Goal: Book appointment/travel/reservation: Book appointment/travel/reservation

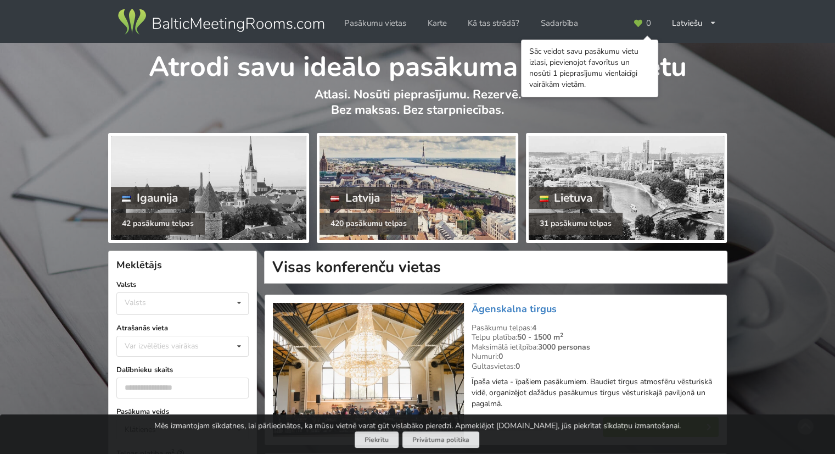
click at [369, 218] on div "420 pasākumu telpas" at bounding box center [369, 224] width 98 height 22
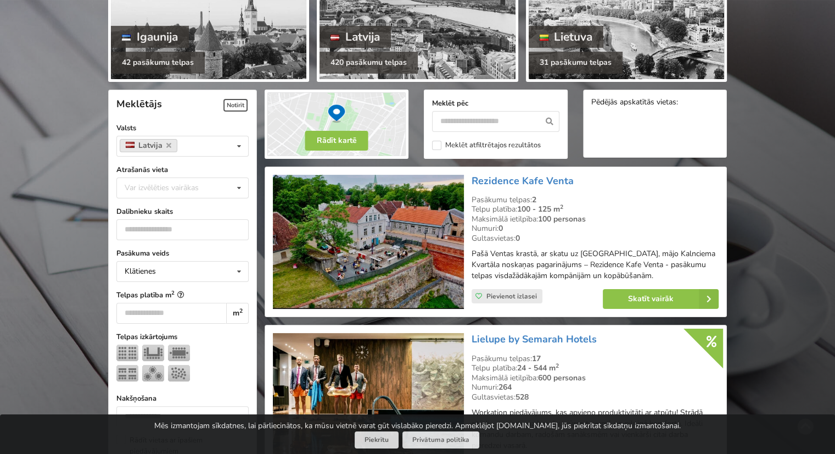
scroll to position [220, 0]
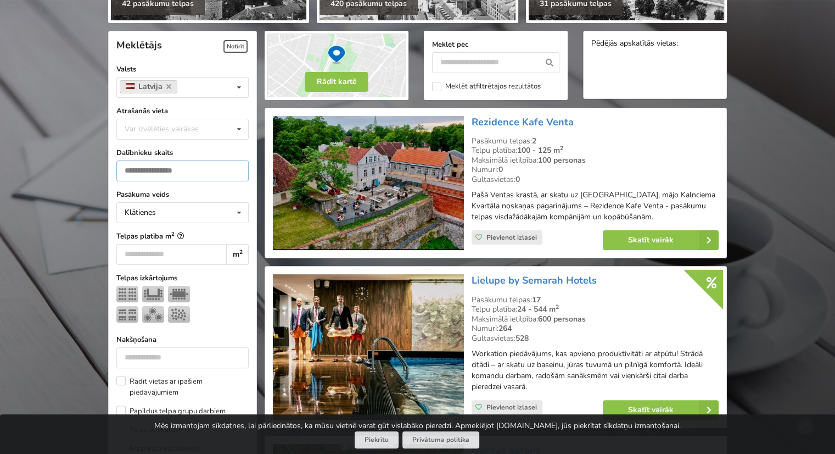
click at [196, 172] on input "number" at bounding box center [182, 170] width 132 height 21
click at [236, 166] on input "*" at bounding box center [182, 170] width 132 height 21
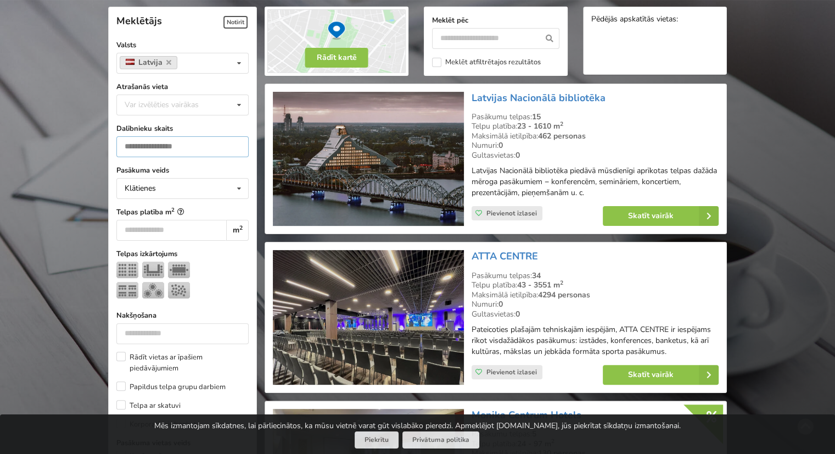
scroll to position [246, 0]
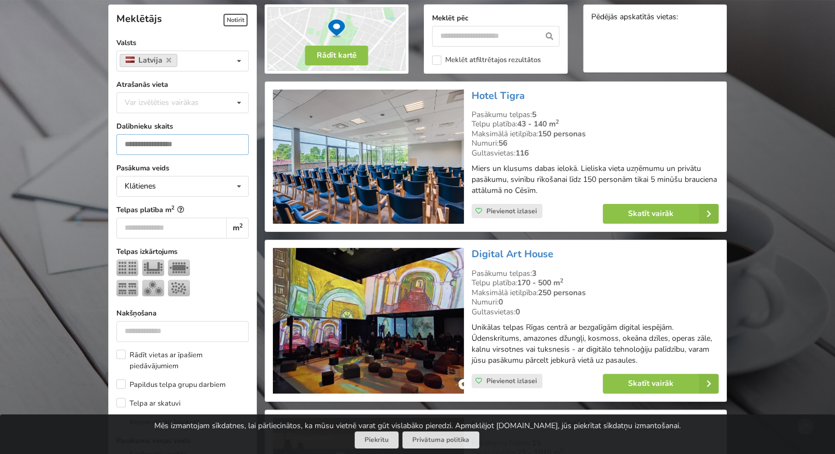
type input "***"
click at [187, 179] on div "Klātienes Klātienes Tiešsaistes Klātienes ar tiešraidi" at bounding box center [182, 186] width 132 height 21
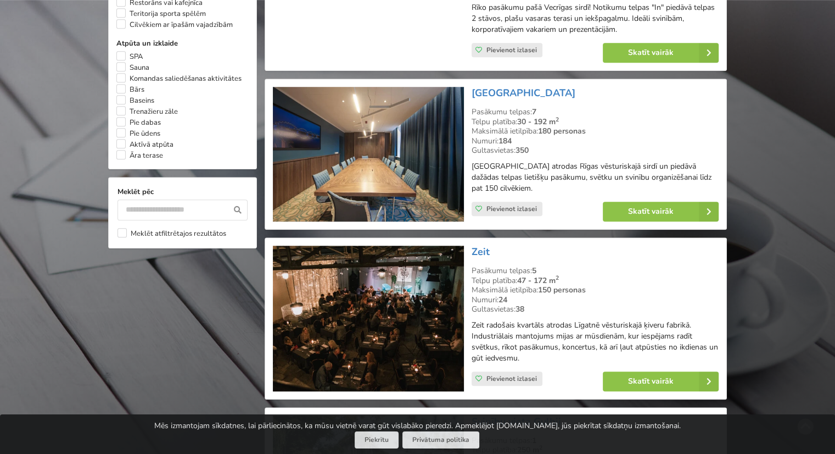
scroll to position [960, 0]
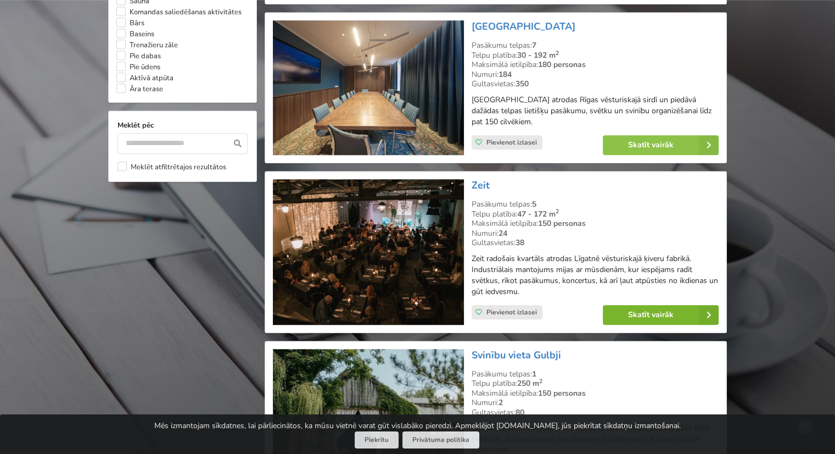
click at [648, 313] on link "Skatīt vairāk" at bounding box center [661, 315] width 116 height 20
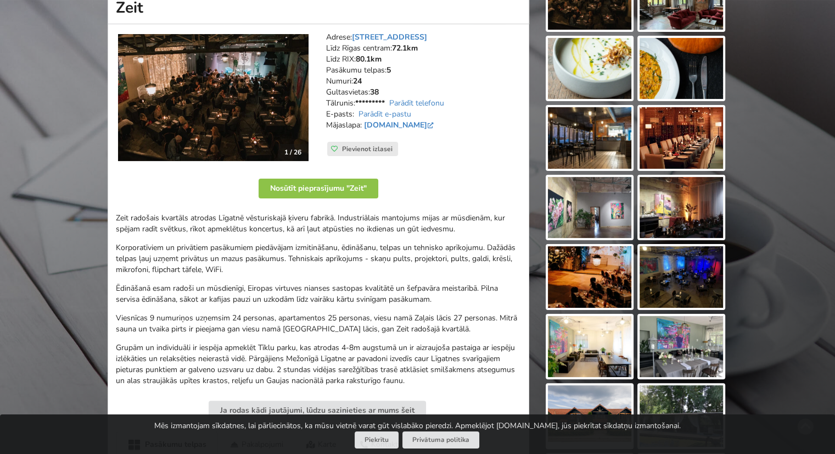
scroll to position [55, 0]
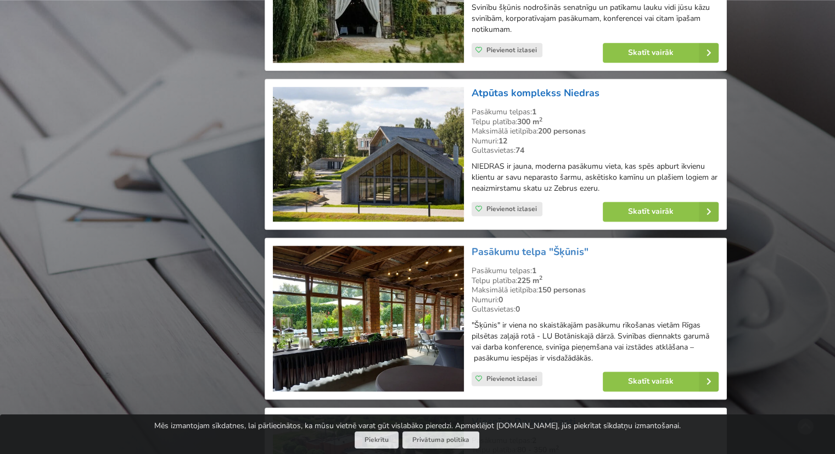
scroll to position [1400, 0]
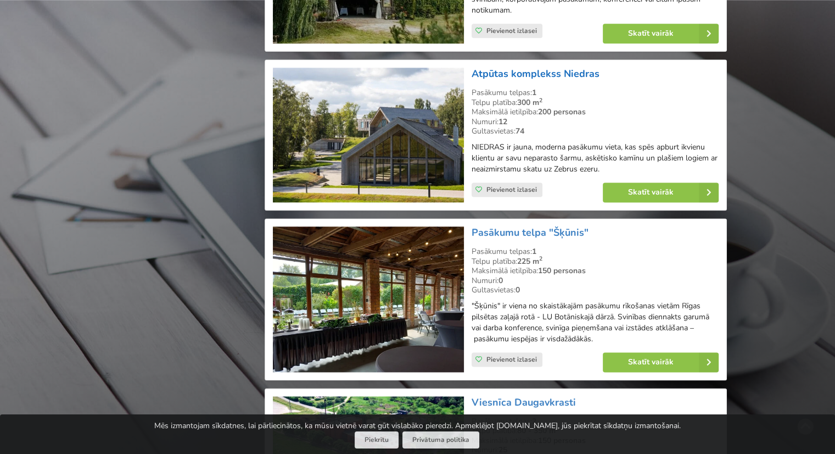
click at [561, 69] on link "Atpūtas komplekss Niedras" at bounding box center [536, 73] width 128 height 13
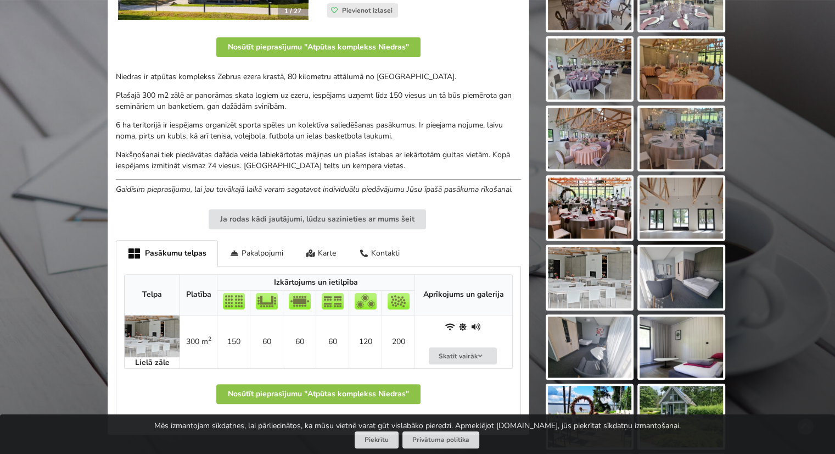
scroll to position [330, 0]
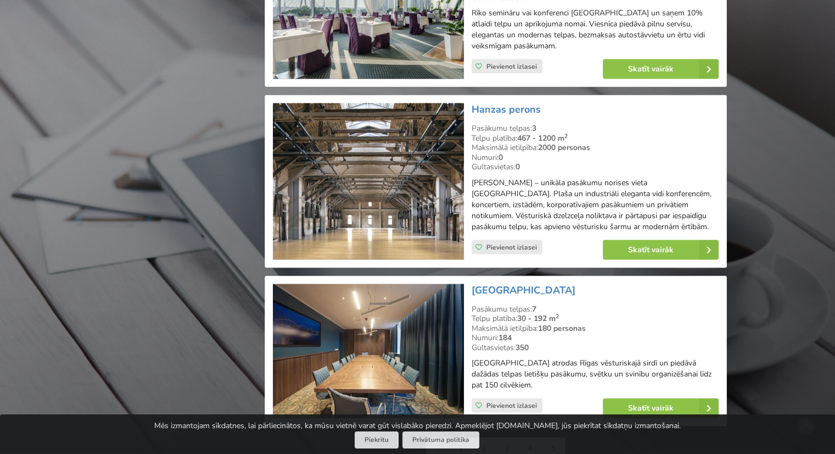
scroll to position [2498, 0]
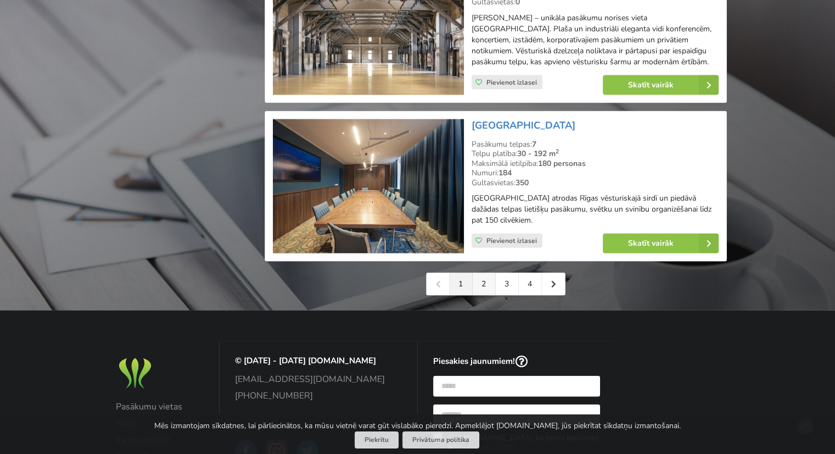
click at [481, 280] on link "2" at bounding box center [484, 284] width 23 height 22
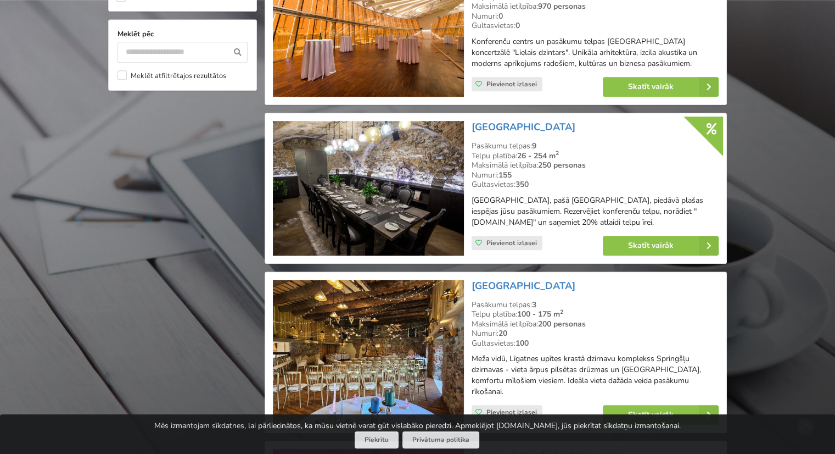
scroll to position [1153, 0]
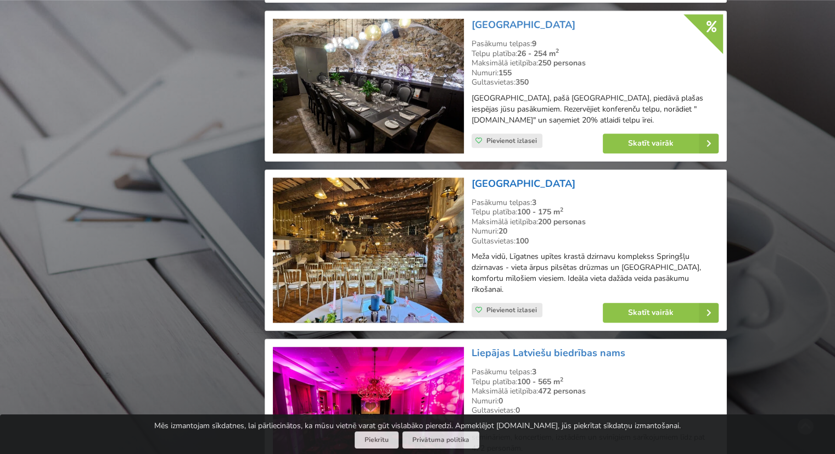
click at [554, 177] on link "[GEOGRAPHIC_DATA]" at bounding box center [524, 183] width 104 height 13
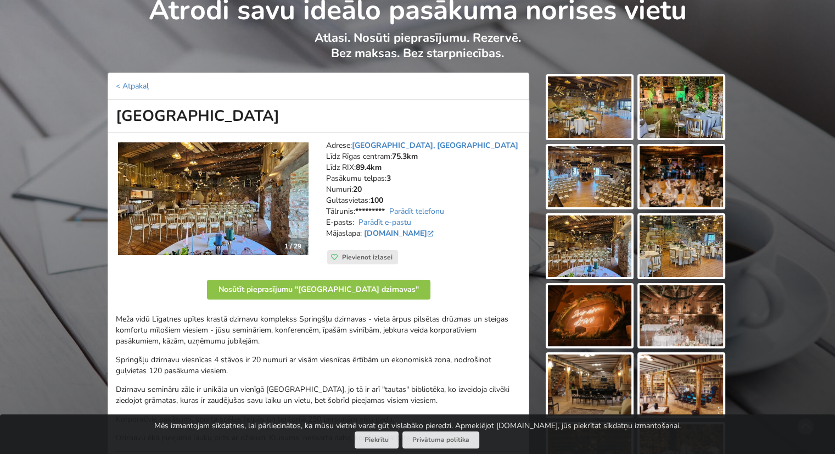
scroll to position [55, 0]
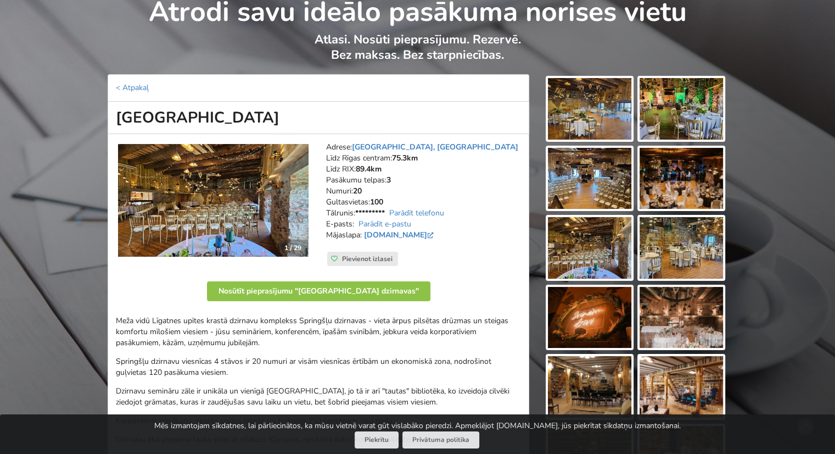
click at [589, 110] on img at bounding box center [589, 109] width 83 height 62
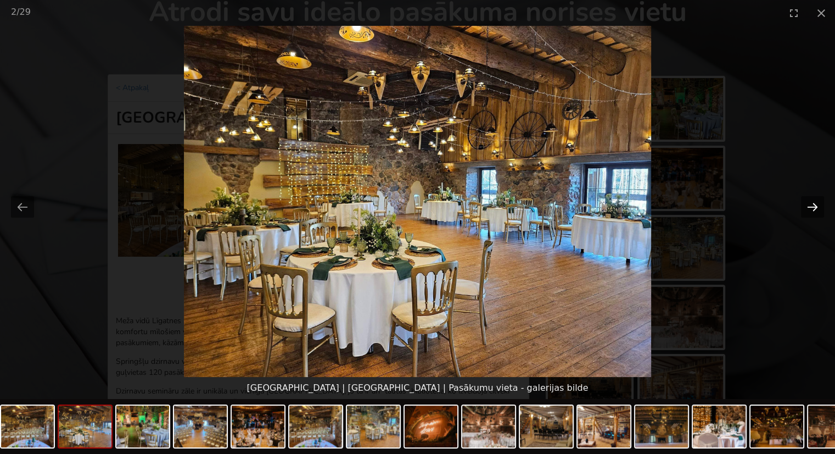
click at [815, 198] on button "Next slide" at bounding box center [812, 206] width 23 height 21
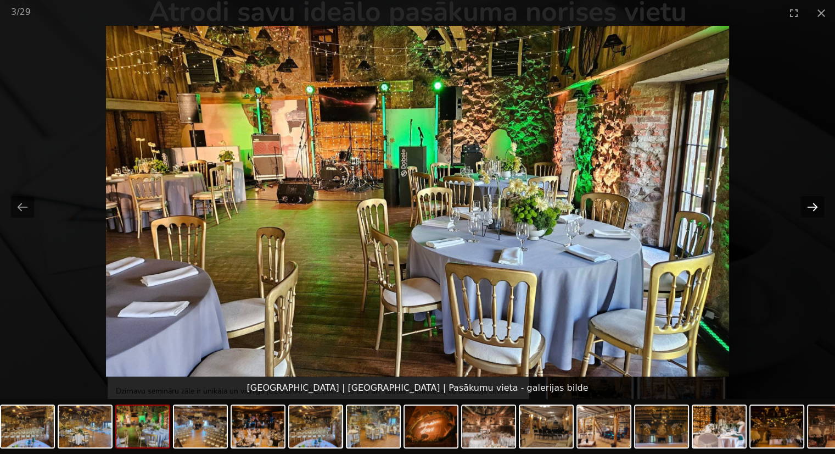
click at [812, 201] on button "Next slide" at bounding box center [812, 206] width 23 height 21
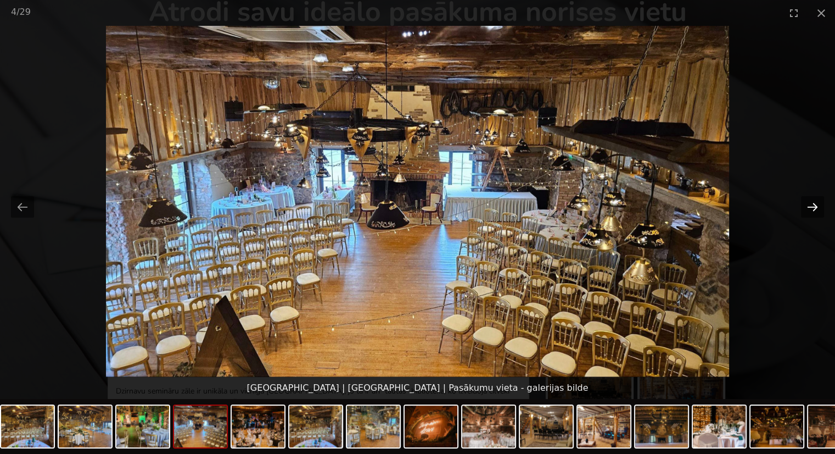
click at [812, 201] on button "Next slide" at bounding box center [812, 206] width 23 height 21
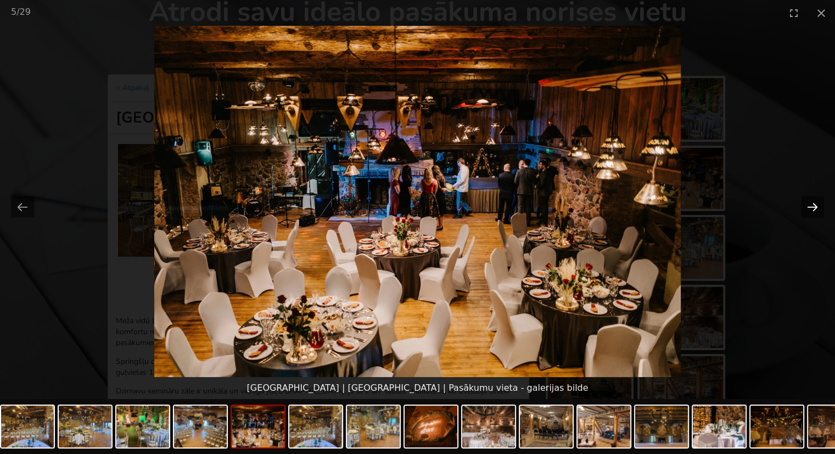
click at [812, 201] on button "Next slide" at bounding box center [812, 206] width 23 height 21
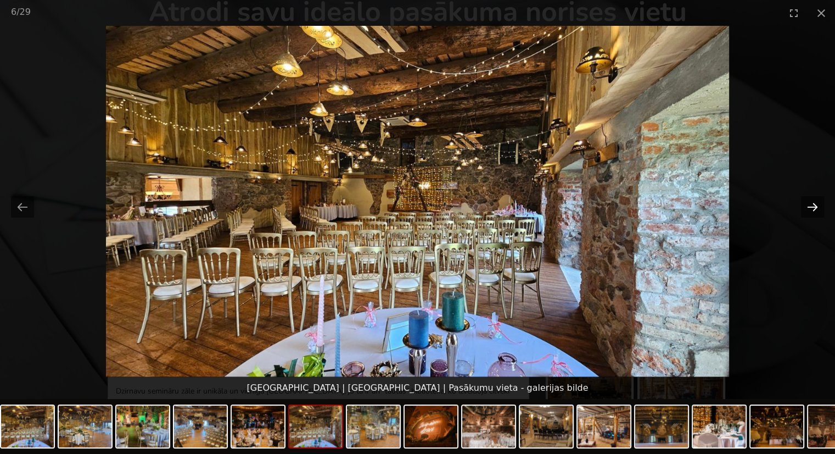
click at [812, 201] on button "Next slide" at bounding box center [812, 206] width 23 height 21
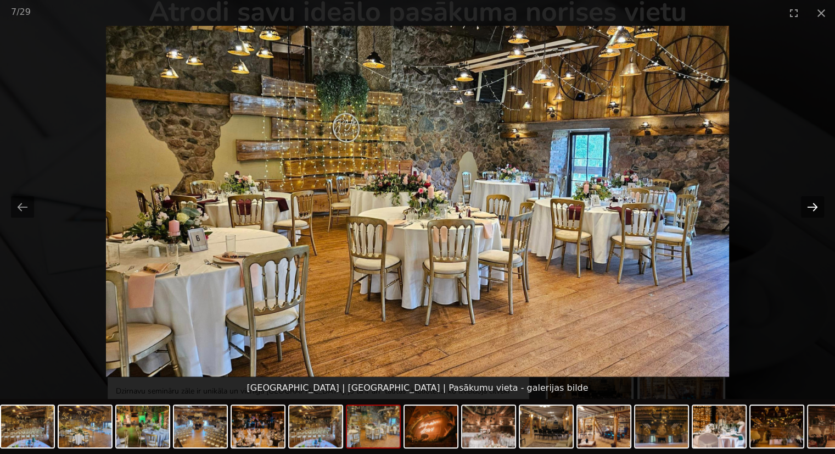
click at [812, 201] on button "Next slide" at bounding box center [812, 206] width 23 height 21
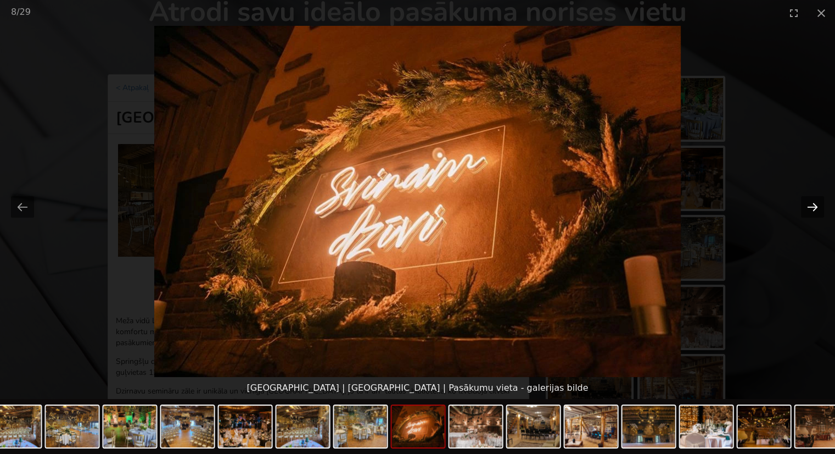
click at [812, 201] on button "Next slide" at bounding box center [812, 206] width 23 height 21
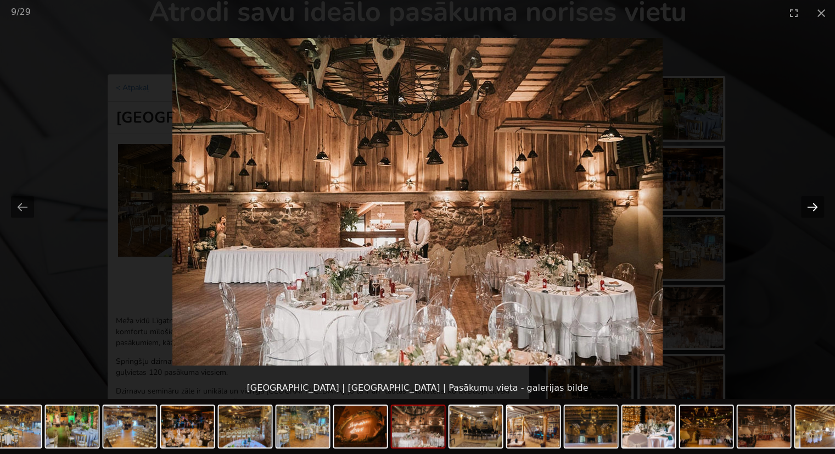
click at [812, 201] on button "Next slide" at bounding box center [812, 206] width 23 height 21
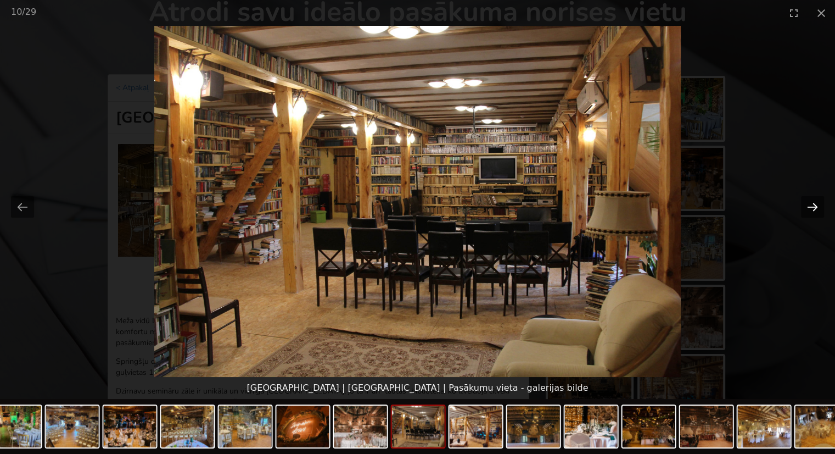
click at [812, 201] on button "Next slide" at bounding box center [812, 206] width 23 height 21
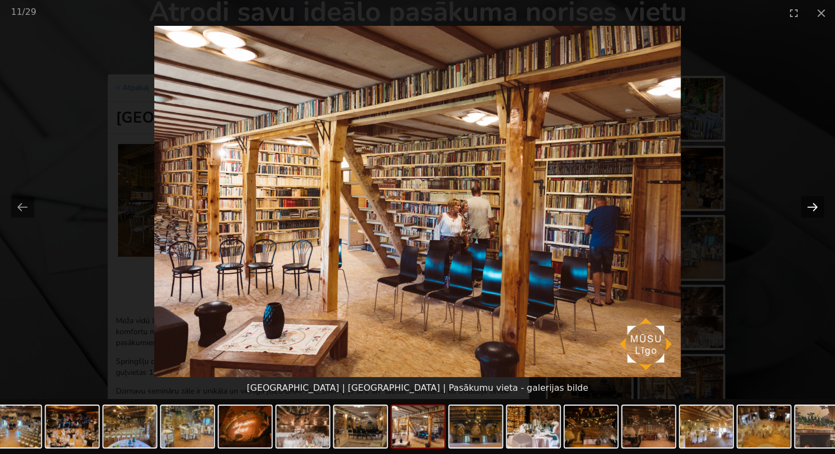
click at [812, 201] on button "Next slide" at bounding box center [812, 206] width 23 height 21
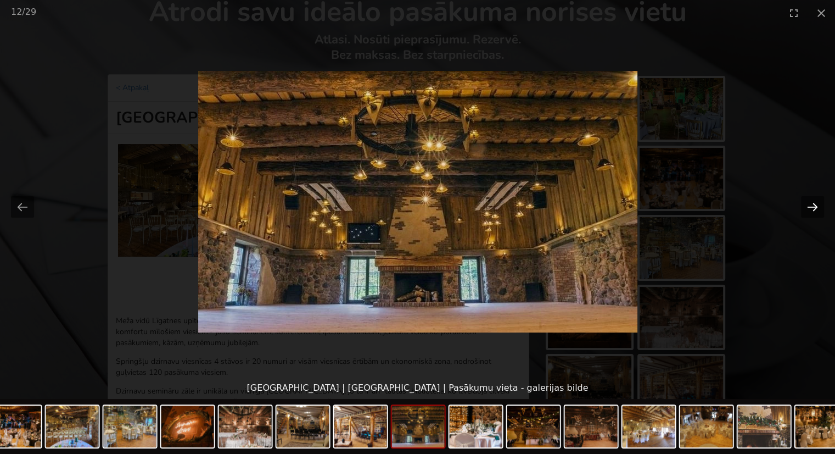
click at [812, 201] on button "Next slide" at bounding box center [812, 206] width 23 height 21
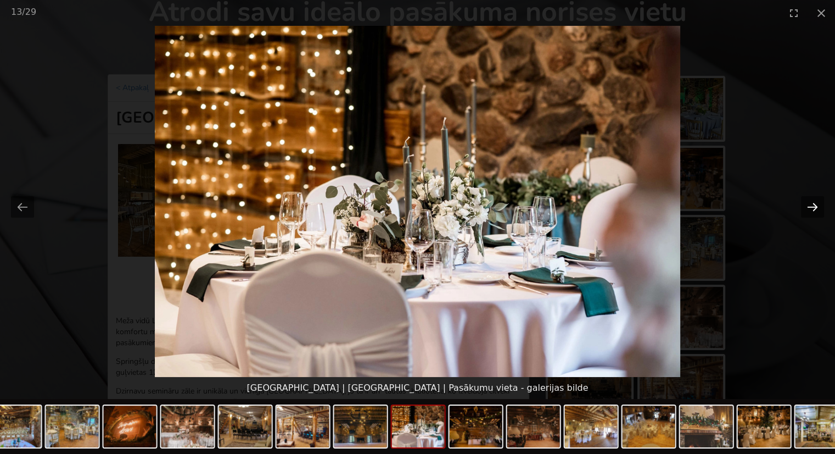
click at [812, 201] on button "Next slide" at bounding box center [812, 206] width 23 height 21
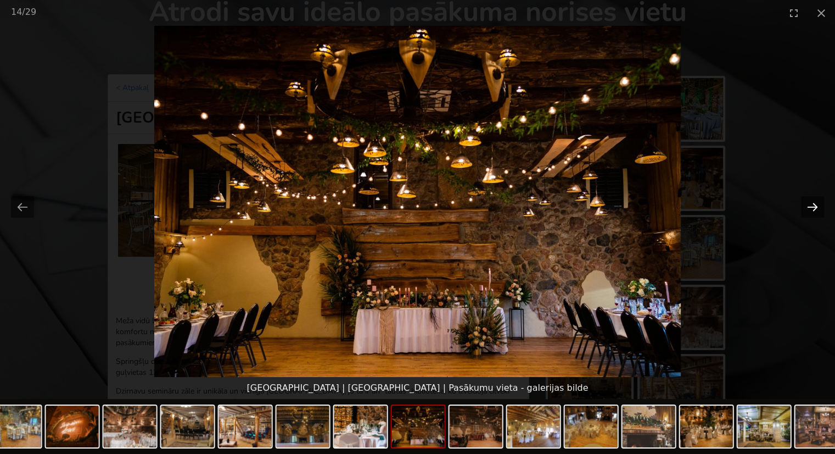
click at [812, 201] on button "Next slide" at bounding box center [812, 206] width 23 height 21
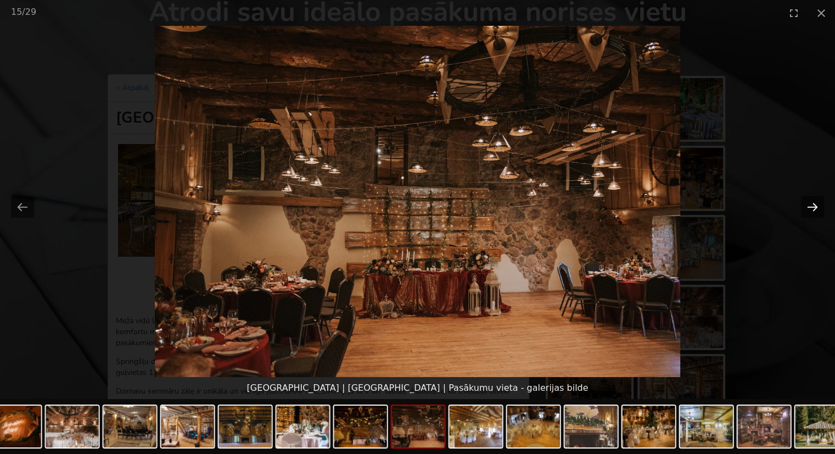
click at [812, 201] on button "Next slide" at bounding box center [812, 206] width 23 height 21
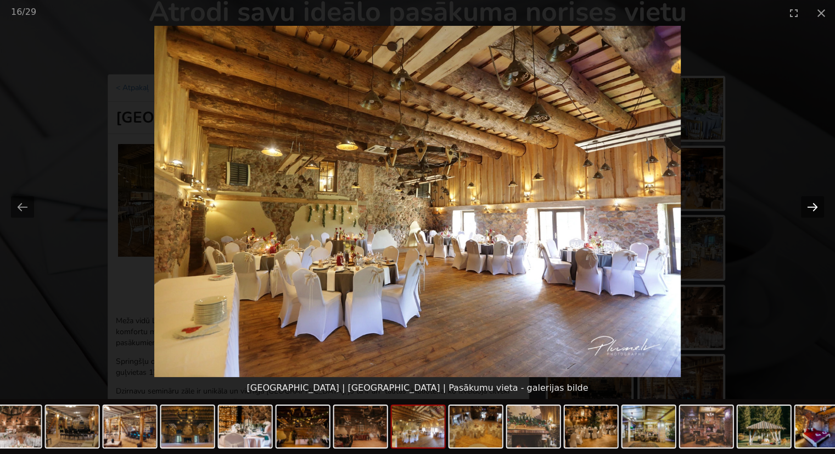
click at [812, 201] on button "Next slide" at bounding box center [812, 206] width 23 height 21
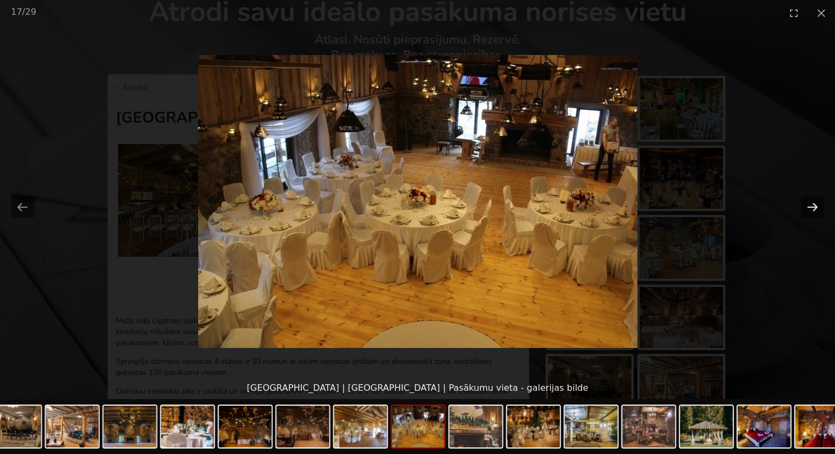
click at [812, 201] on button "Next slide" at bounding box center [812, 206] width 23 height 21
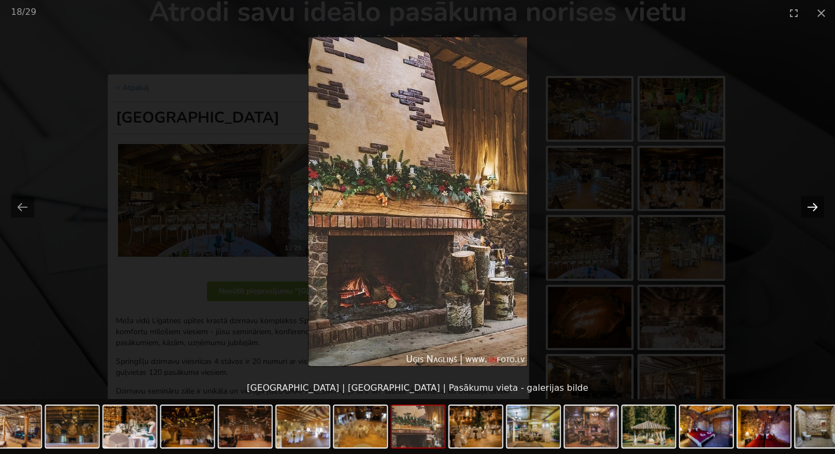
click at [812, 201] on button "Next slide" at bounding box center [812, 206] width 23 height 21
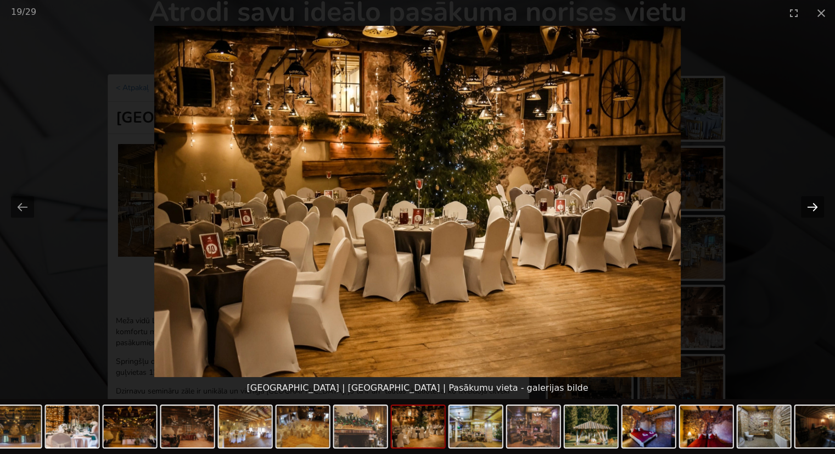
click at [814, 204] on button "Next slide" at bounding box center [812, 206] width 23 height 21
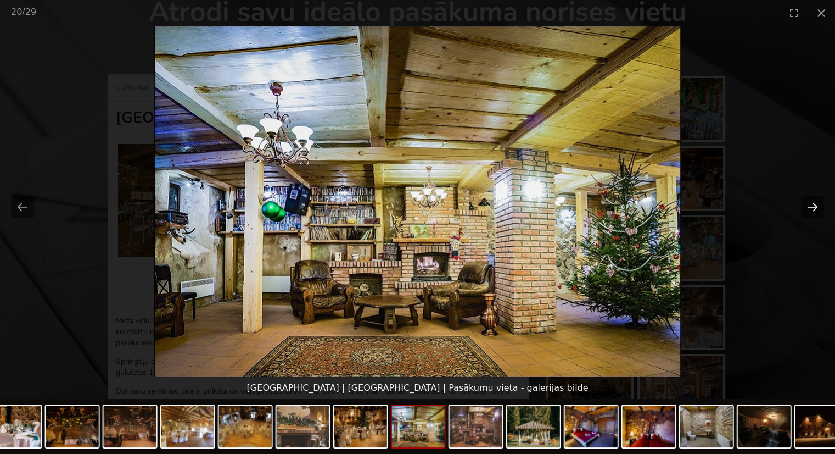
click at [814, 204] on button "Next slide" at bounding box center [812, 206] width 23 height 21
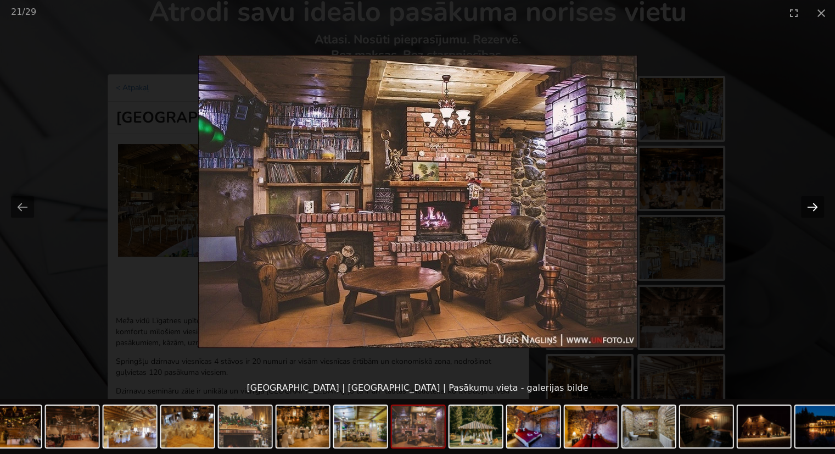
click at [812, 200] on button "Next slide" at bounding box center [812, 206] width 23 height 21
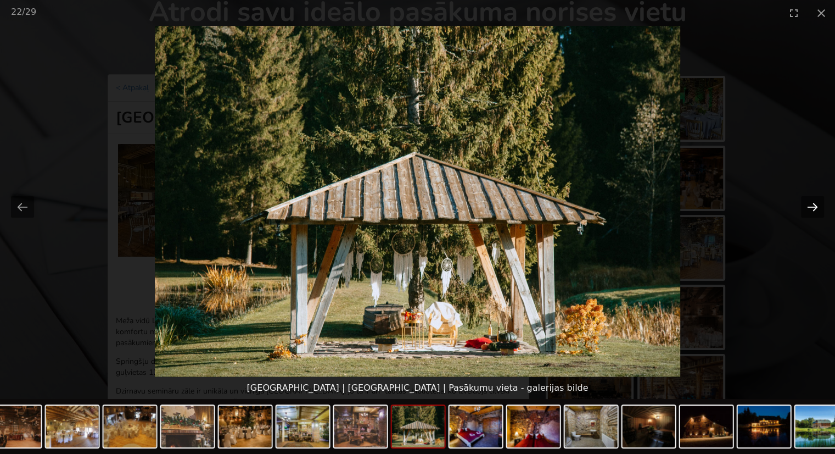
click at [812, 200] on button "Next slide" at bounding box center [812, 206] width 23 height 21
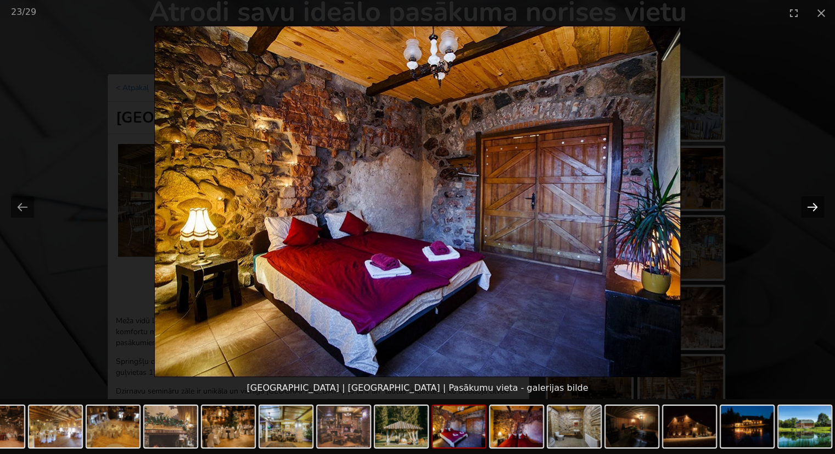
click at [812, 200] on button "Next slide" at bounding box center [812, 206] width 23 height 21
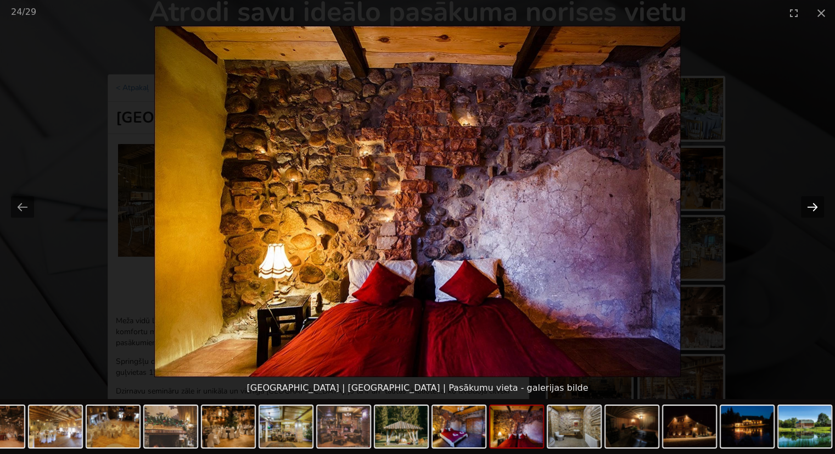
click at [812, 200] on button "Next slide" at bounding box center [812, 206] width 23 height 21
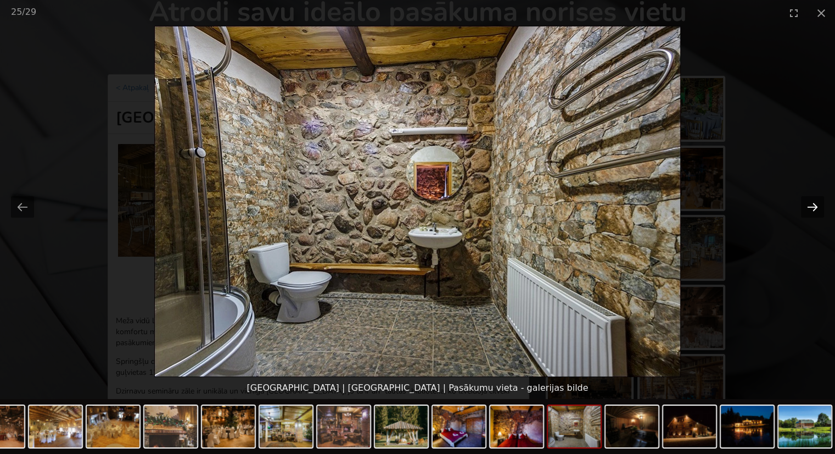
click at [812, 200] on button "Next slide" at bounding box center [812, 206] width 23 height 21
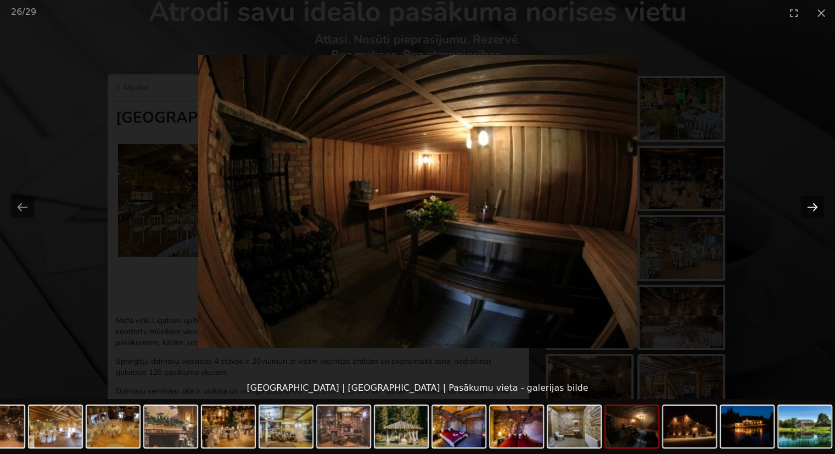
click at [812, 200] on button "Next slide" at bounding box center [812, 206] width 23 height 21
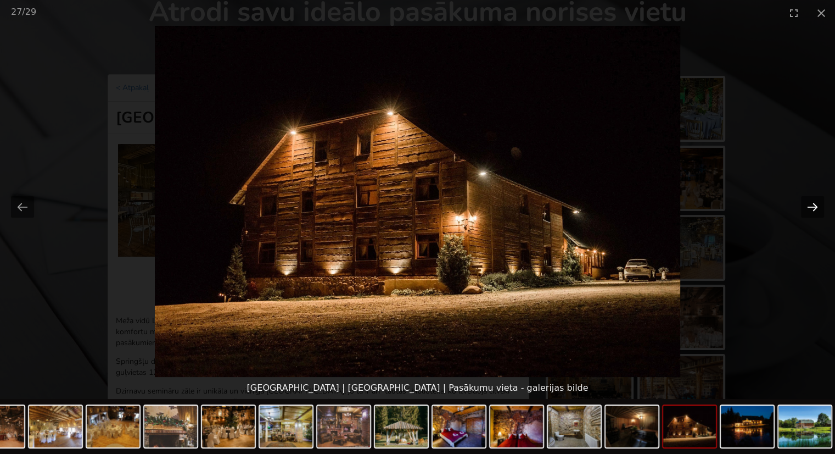
click at [812, 200] on button "Next slide" at bounding box center [812, 206] width 23 height 21
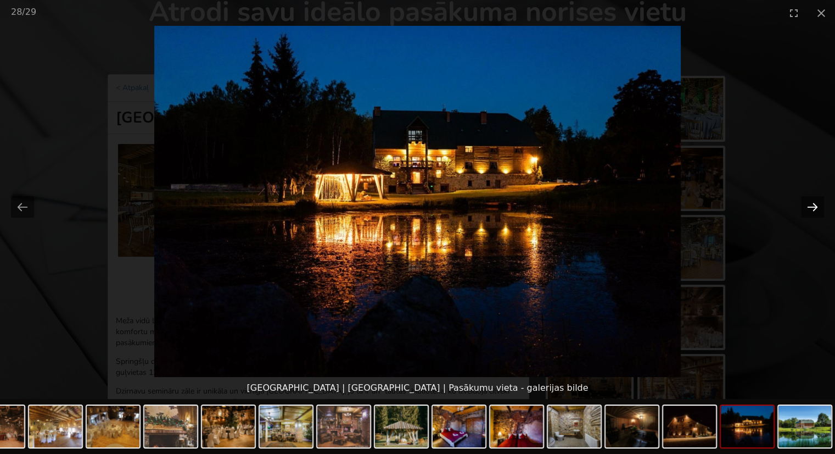
click at [812, 200] on button "Next slide" at bounding box center [812, 206] width 23 height 21
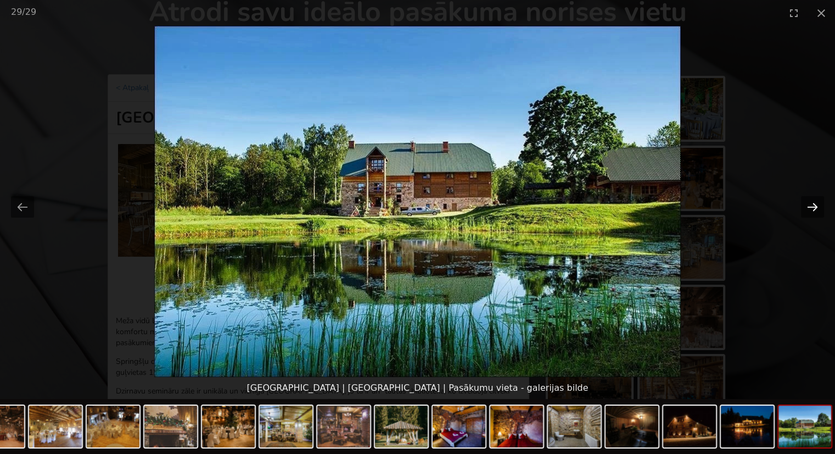
click at [812, 200] on button "Next slide" at bounding box center [812, 206] width 23 height 21
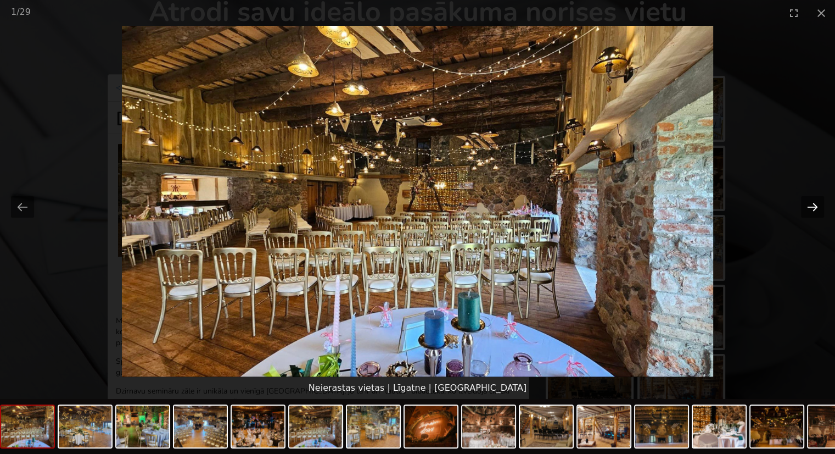
click at [812, 200] on button "Next slide" at bounding box center [812, 206] width 23 height 21
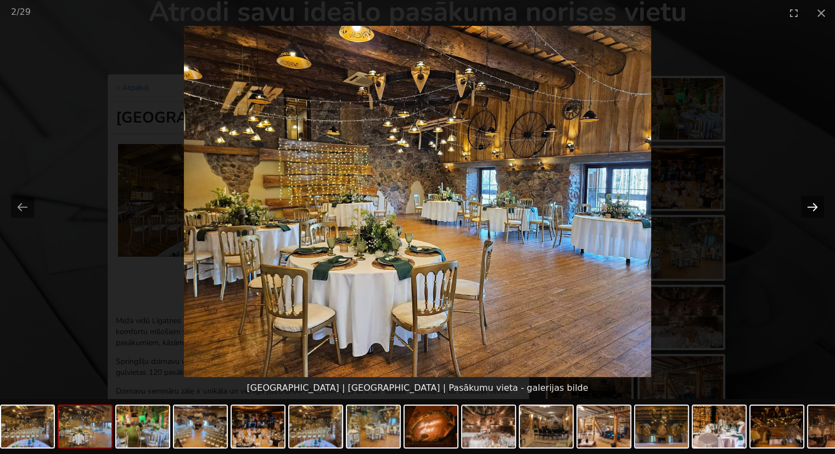
click at [817, 200] on button "Next slide" at bounding box center [812, 206] width 23 height 21
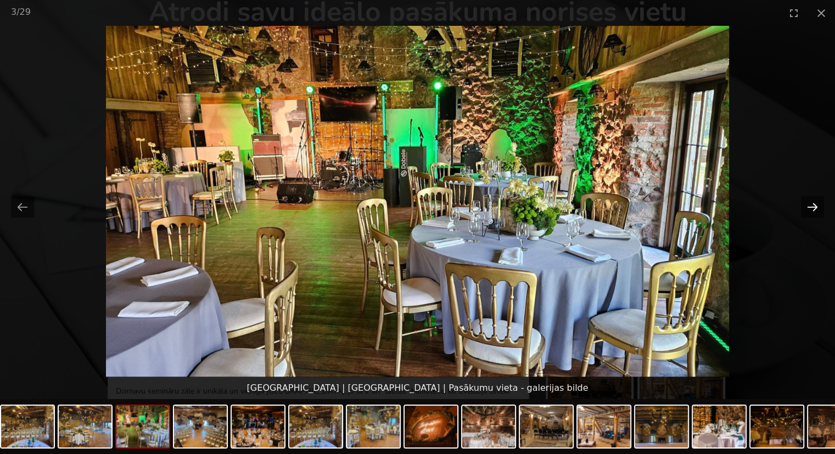
click at [807, 204] on button "Next slide" at bounding box center [812, 206] width 23 height 21
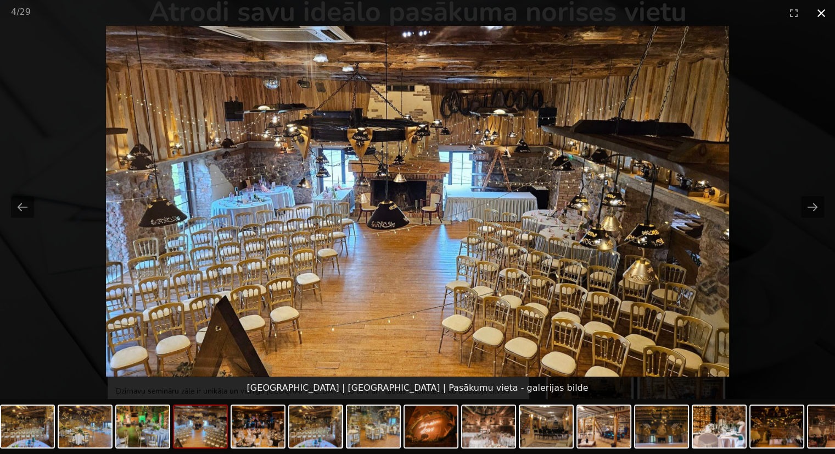
click at [817, 14] on button "Close gallery" at bounding box center [821, 13] width 27 height 26
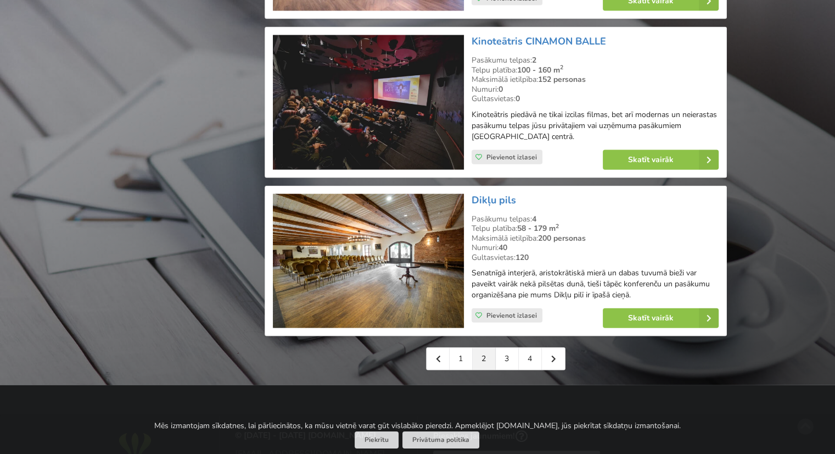
scroll to position [2472, 0]
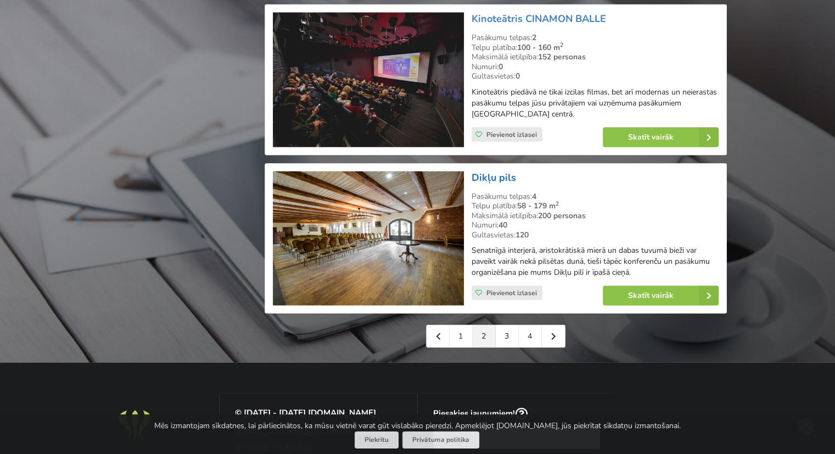
click at [495, 171] on link "Dikļu pils" at bounding box center [494, 177] width 44 height 13
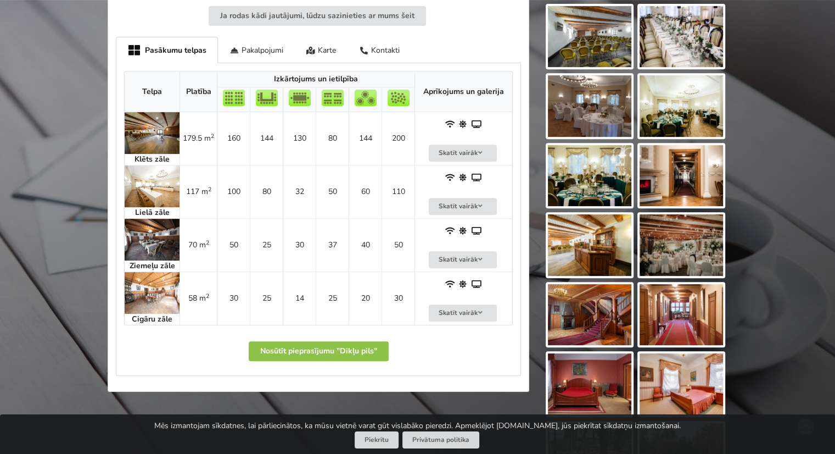
scroll to position [494, 0]
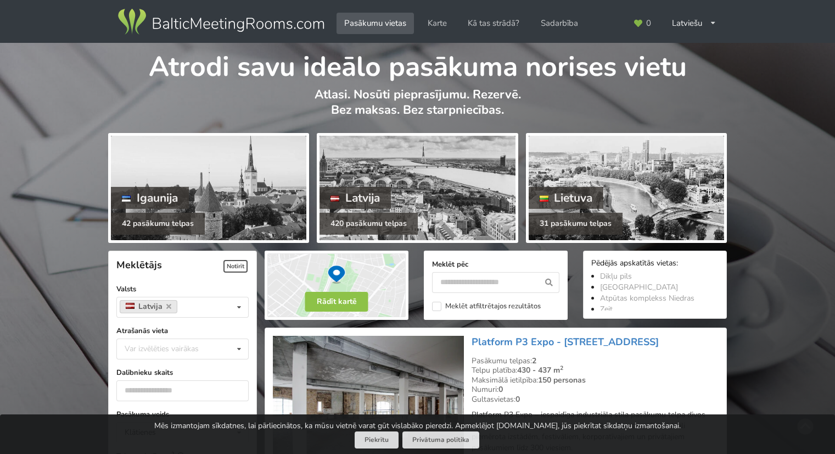
scroll to position [2472, 0]
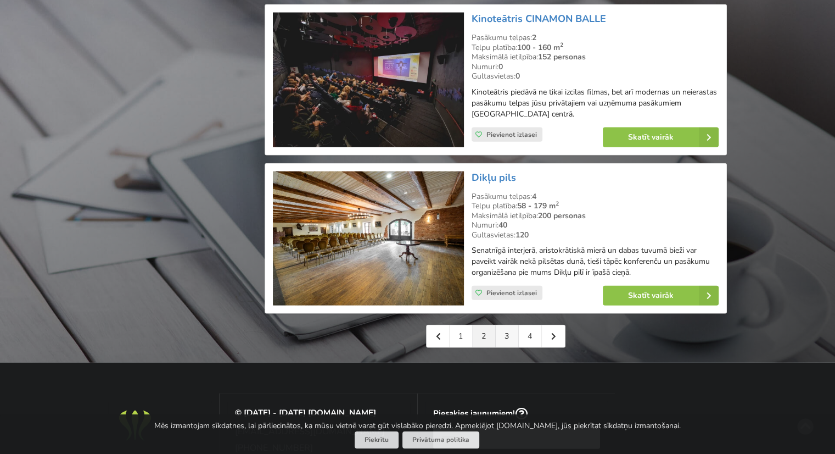
click at [503, 325] on link "3" at bounding box center [507, 336] width 23 height 22
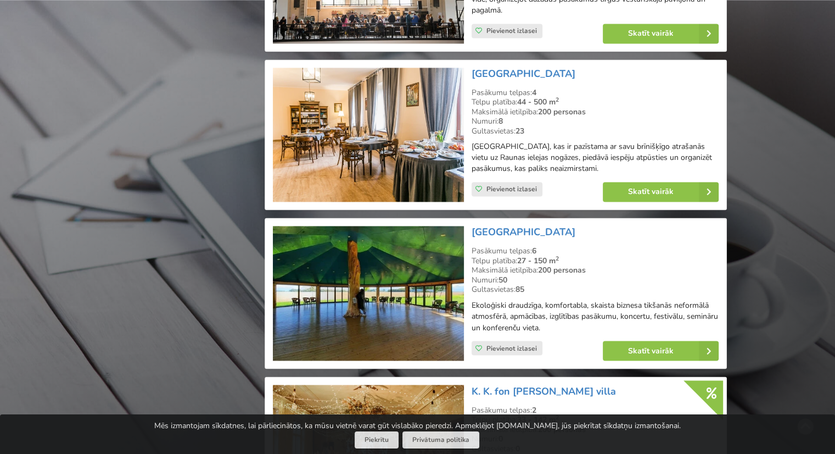
scroll to position [1922, 0]
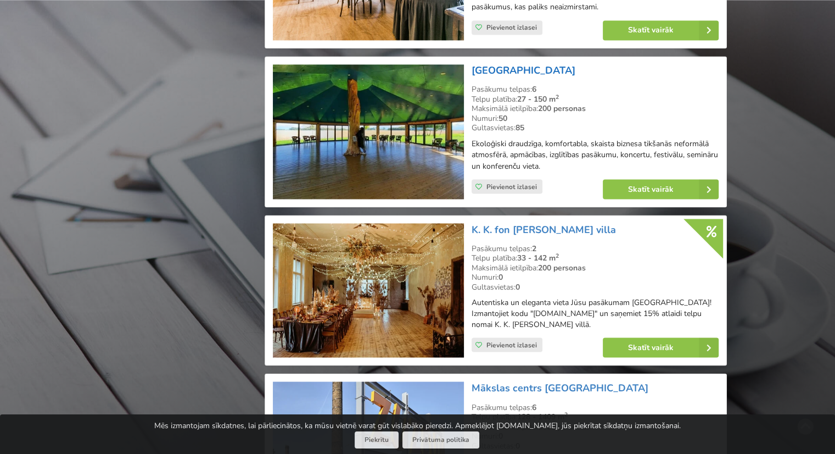
click at [490, 65] on link "[GEOGRAPHIC_DATA]" at bounding box center [524, 70] width 104 height 13
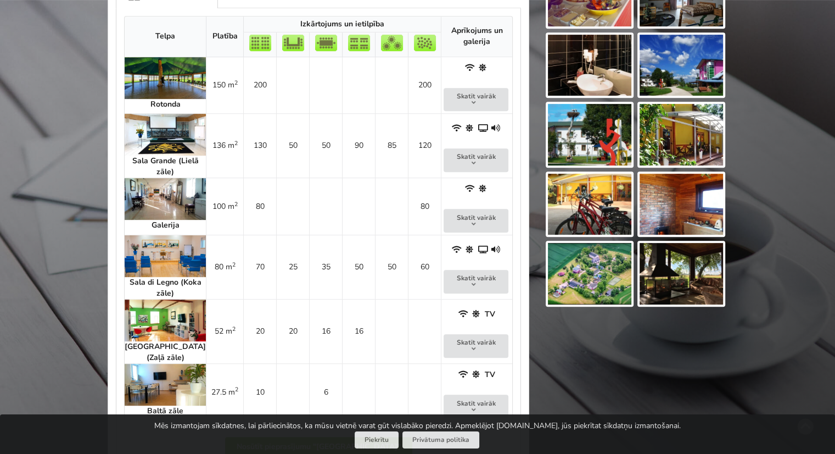
scroll to position [494, 0]
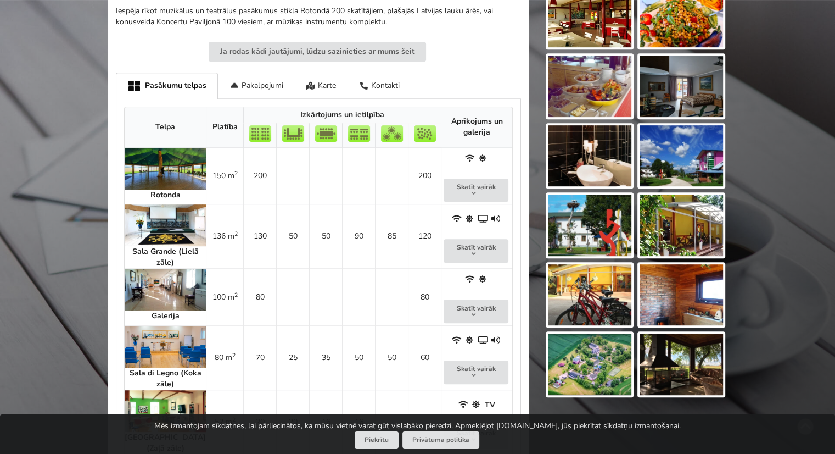
click at [611, 380] on img at bounding box center [589, 364] width 83 height 62
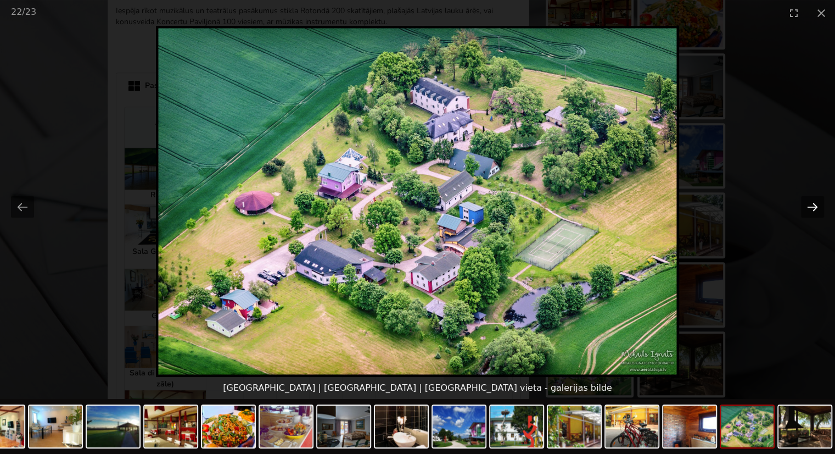
click at [816, 213] on button "Next slide" at bounding box center [812, 206] width 23 height 21
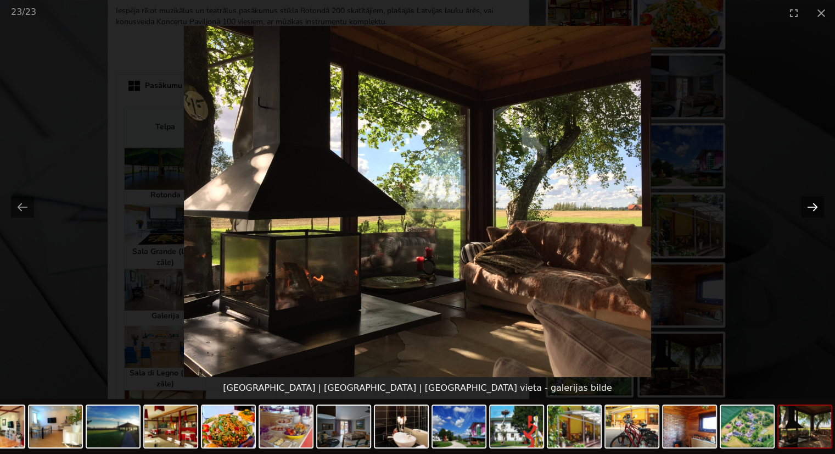
click at [816, 213] on button "Next slide" at bounding box center [812, 206] width 23 height 21
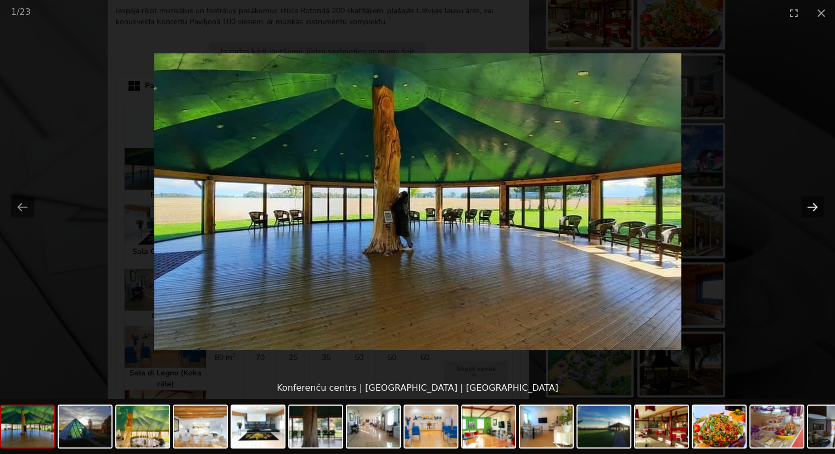
click at [816, 211] on button "Next slide" at bounding box center [812, 206] width 23 height 21
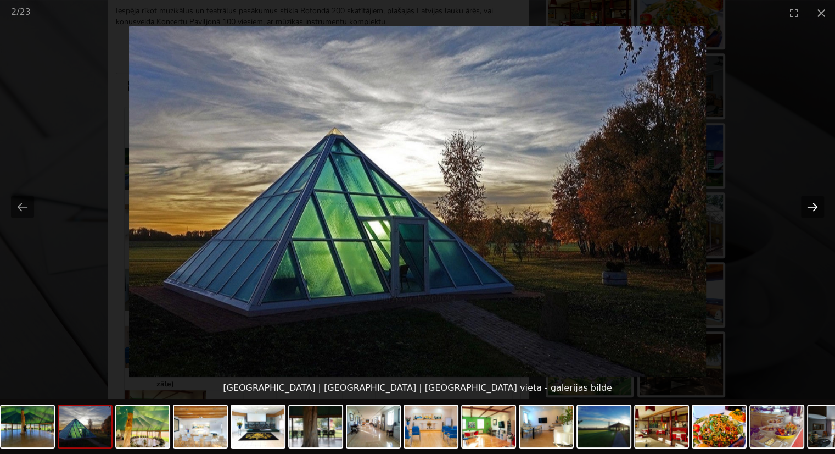
click at [816, 211] on button "Next slide" at bounding box center [812, 206] width 23 height 21
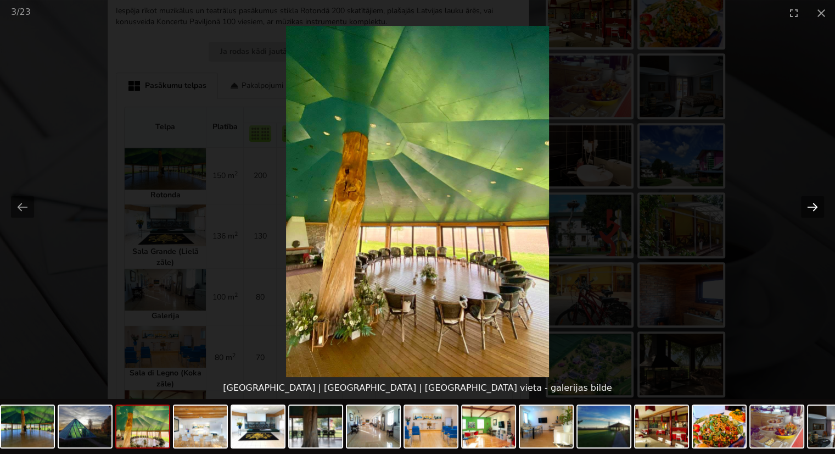
click at [816, 211] on button "Next slide" at bounding box center [812, 206] width 23 height 21
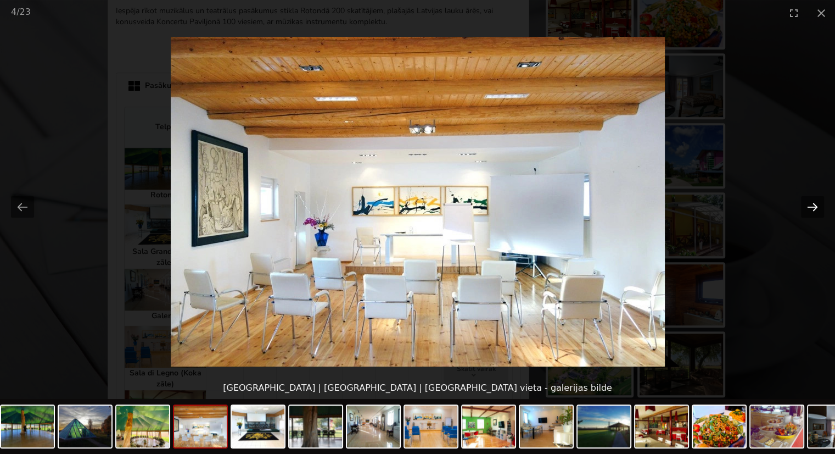
click at [816, 211] on button "Next slide" at bounding box center [812, 206] width 23 height 21
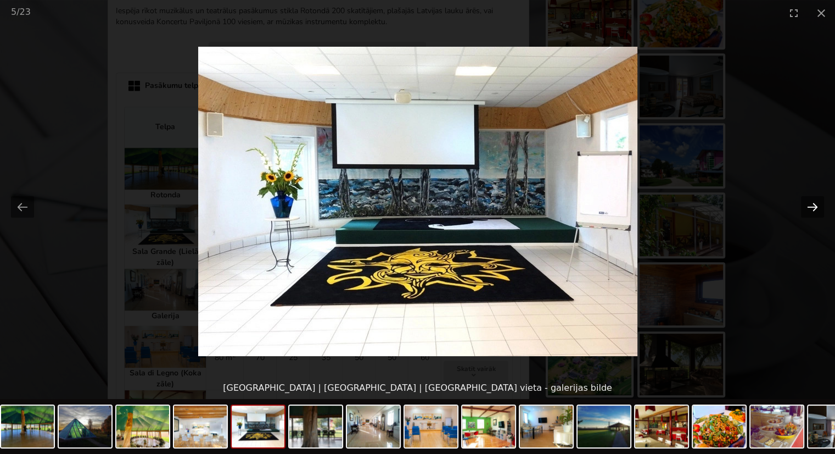
click at [816, 211] on button "Next slide" at bounding box center [812, 206] width 23 height 21
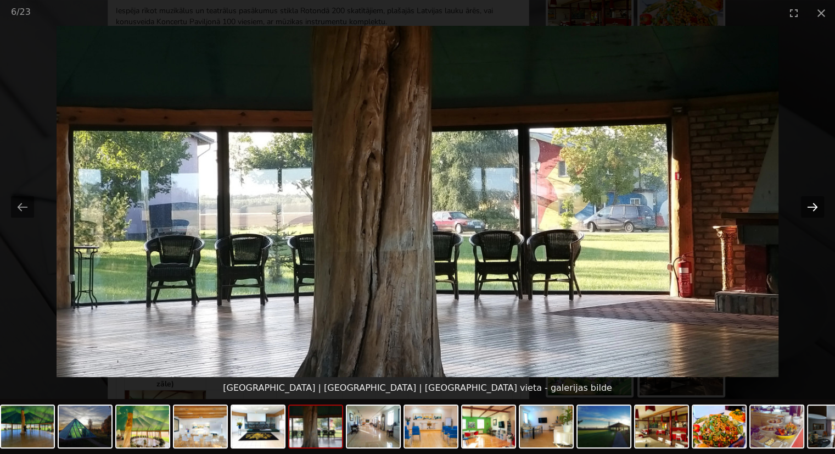
click at [816, 211] on button "Next slide" at bounding box center [812, 206] width 23 height 21
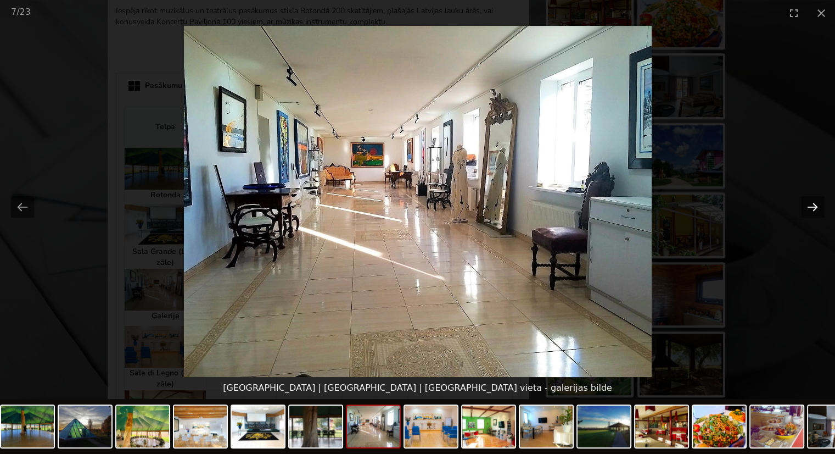
click at [816, 211] on button "Next slide" at bounding box center [812, 206] width 23 height 21
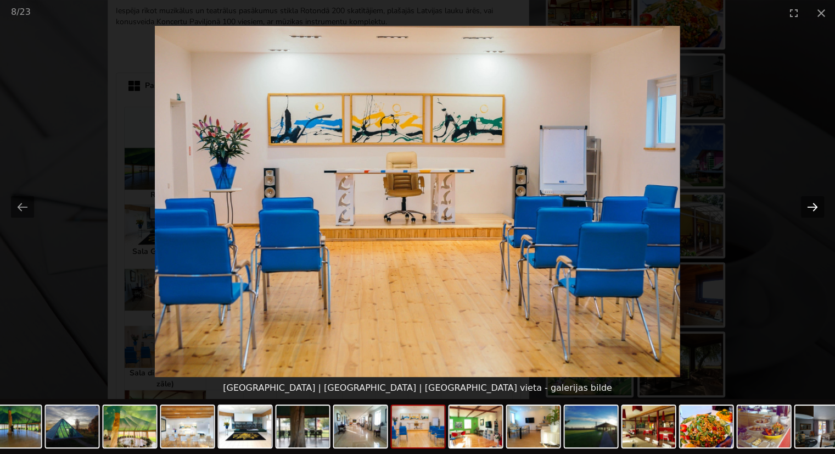
click at [816, 211] on button "Next slide" at bounding box center [812, 206] width 23 height 21
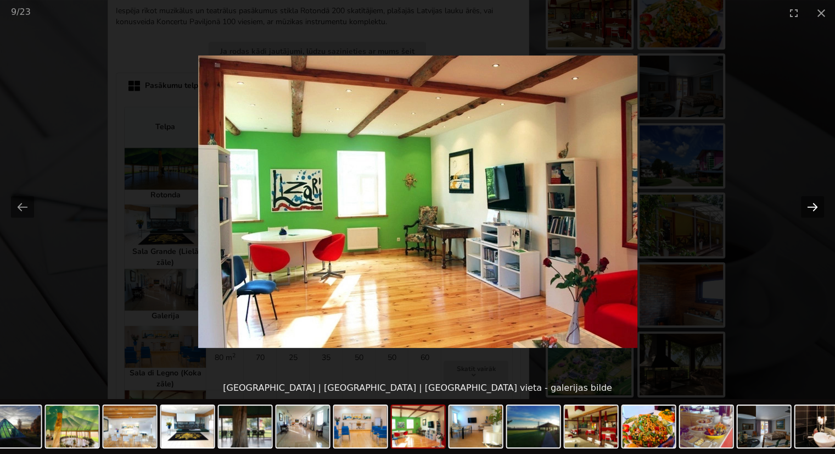
click at [816, 211] on button "Next slide" at bounding box center [812, 206] width 23 height 21
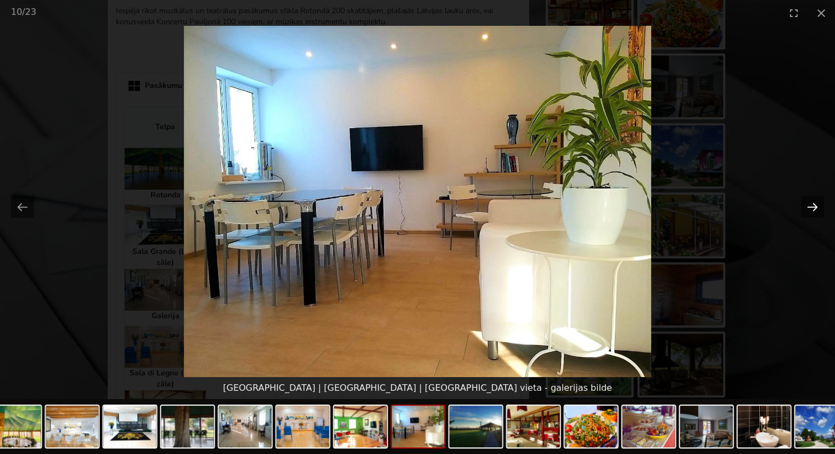
click at [815, 210] on button "Next slide" at bounding box center [812, 206] width 23 height 21
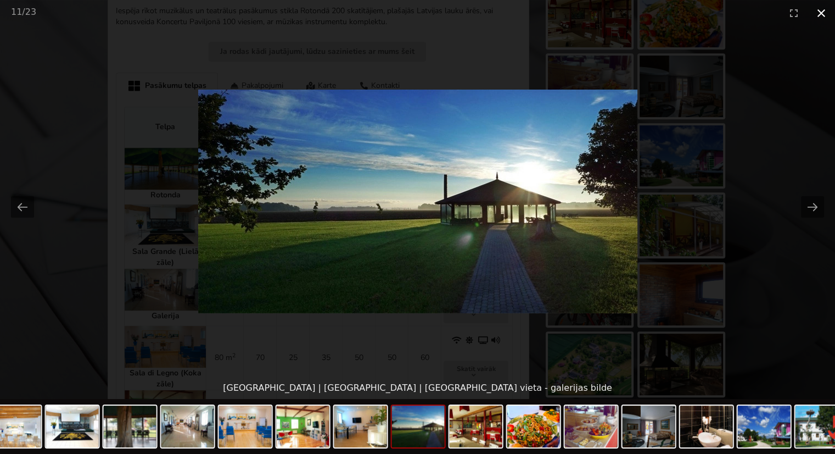
click at [817, 12] on button "Close gallery" at bounding box center [821, 13] width 27 height 26
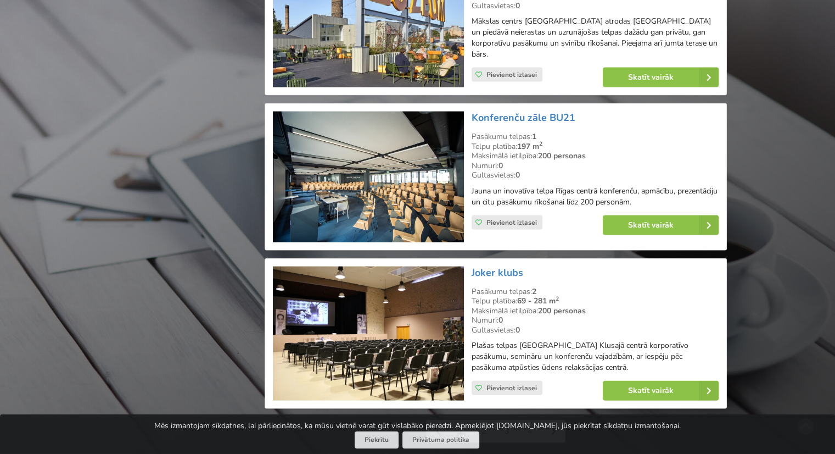
scroll to position [2527, 0]
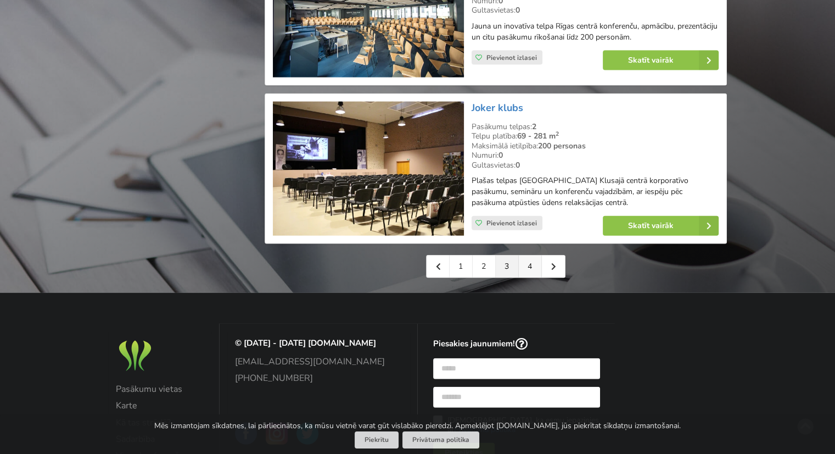
click at [525, 257] on link "4" at bounding box center [530, 266] width 23 height 22
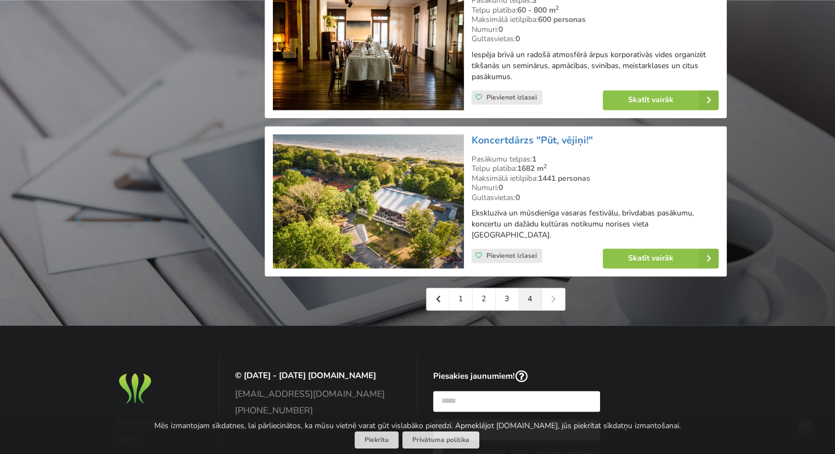
scroll to position [1703, 0]
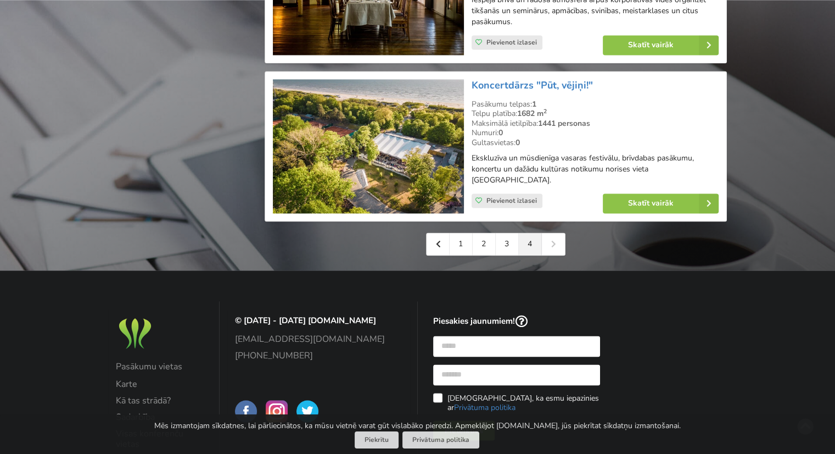
drag, startPoint x: 556, startPoint y: 244, endPoint x: 525, endPoint y: 256, distance: 32.9
click at [556, 244] on div "1 2 3 4" at bounding box center [496, 243] width 140 height 23
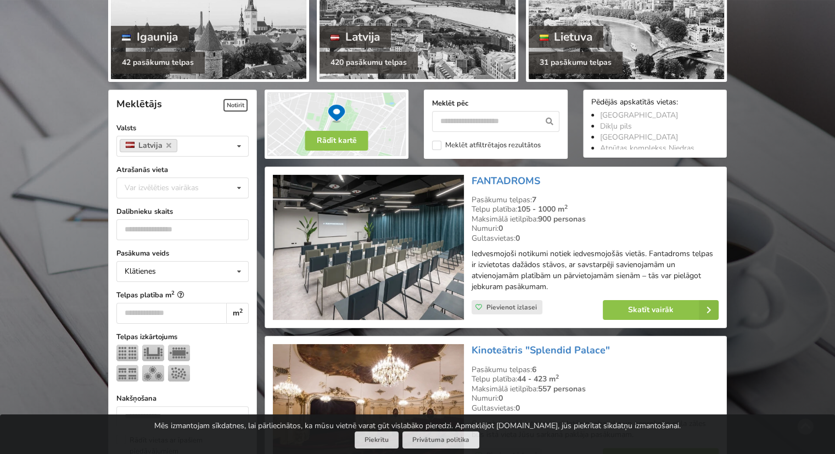
scroll to position [0, 0]
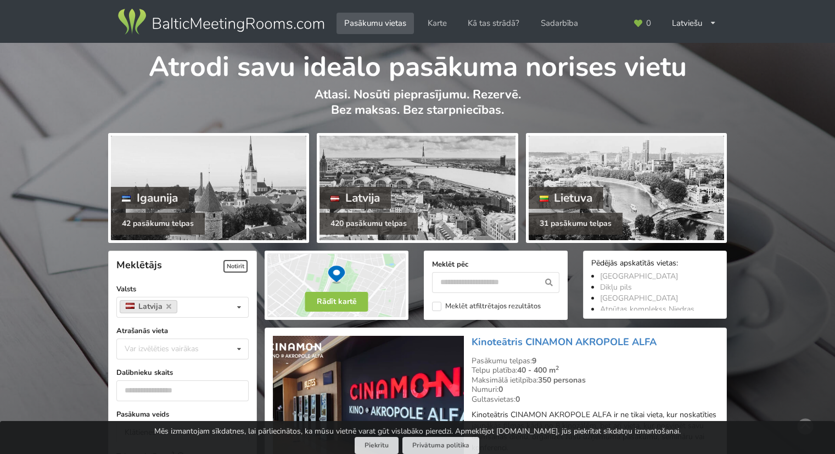
scroll to position [2527, 0]
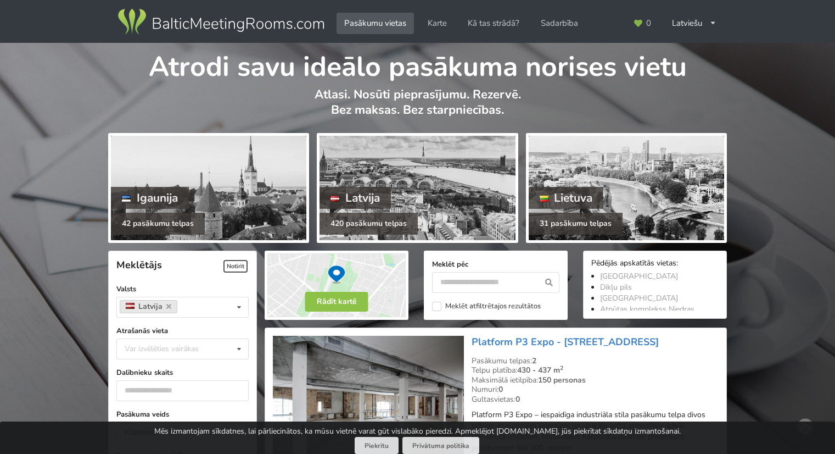
scroll to position [2472, 0]
